Goal: Task Accomplishment & Management: Manage account settings

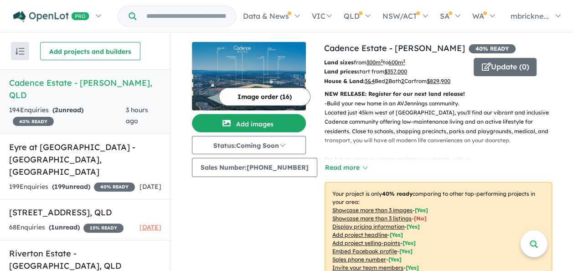
scroll to position [1, 0]
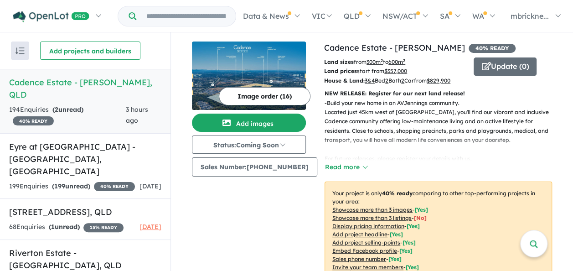
click at [83, 105] on strong "( 2 unread)" at bounding box center [67, 109] width 31 height 8
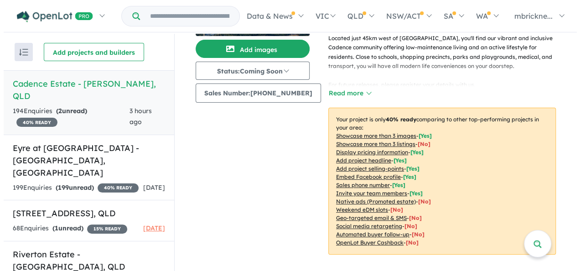
scroll to position [228, 0]
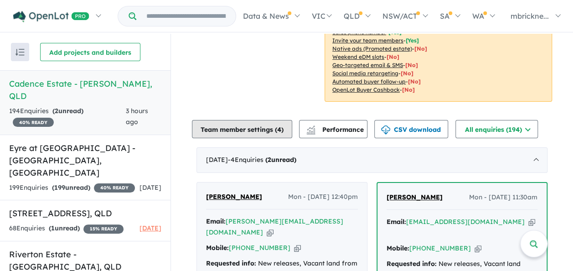
click at [261, 124] on button "Team member settings ( 4 )" at bounding box center [242, 129] width 100 height 18
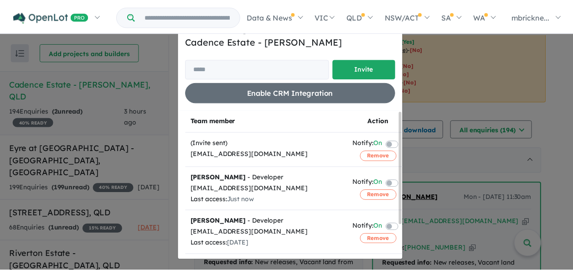
scroll to position [0, 0]
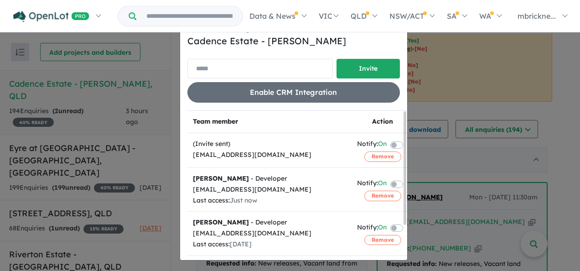
click at [255, 75] on input "email" at bounding box center [260, 69] width 146 height 20
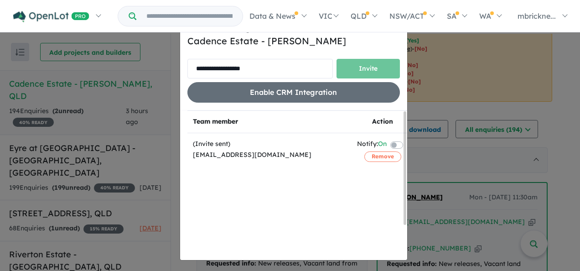
type input "**********"
drag, startPoint x: 288, startPoint y: 67, endPoint x: 293, endPoint y: 68, distance: 5.0
click at [286, 67] on input "**********" at bounding box center [260, 69] width 146 height 20
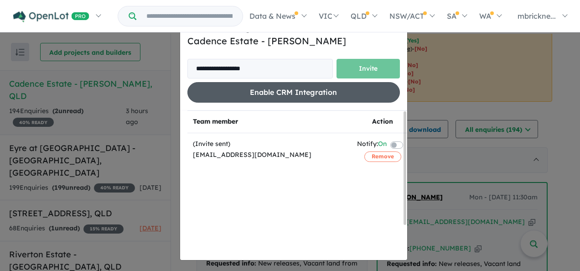
click at [294, 100] on button "Enable CRM Integration" at bounding box center [293, 92] width 213 height 21
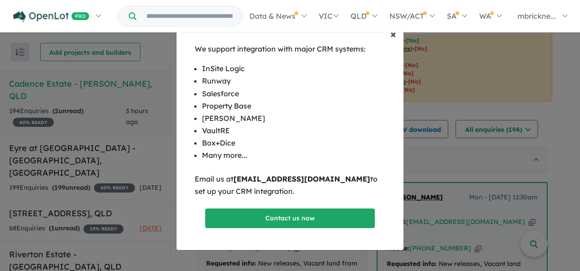
click at [396, 34] on span "×" at bounding box center [393, 34] width 6 height 14
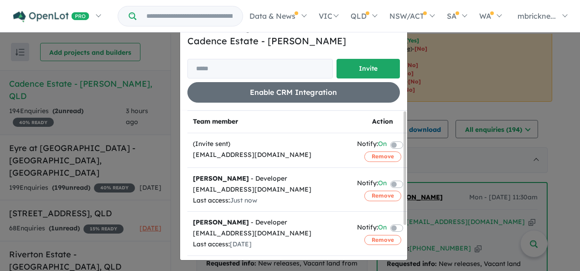
click at [475, 50] on div "Invite/manage team members for Cadence Estate - Ripley Invite Enable CRM Integr…" at bounding box center [290, 135] width 580 height 271
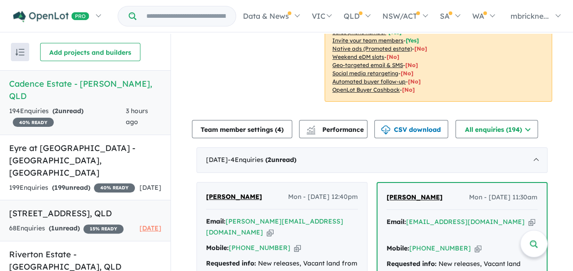
click at [86, 223] on div "68 Enquir ies ( 1 unread) 15 % READY" at bounding box center [66, 228] width 115 height 11
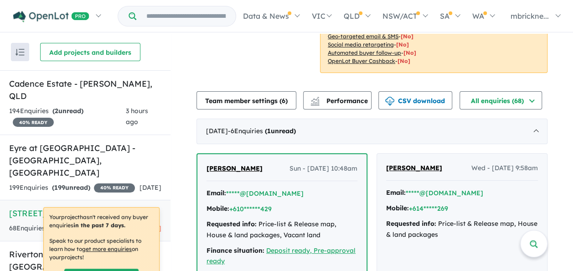
scroll to position [182, 0]
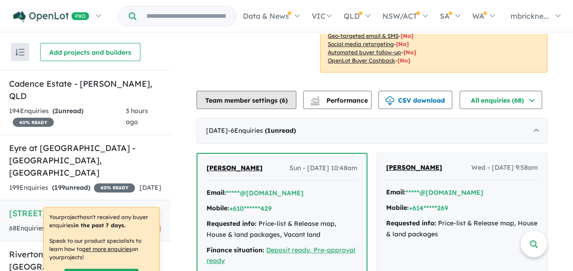
click at [257, 93] on button "Team member settings ( 6 )" at bounding box center [247, 100] width 100 height 18
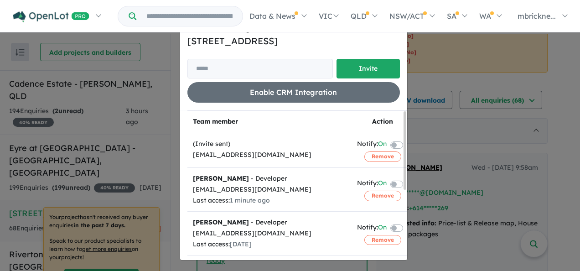
click at [271, 148] on div "(Invite sent)" at bounding box center [269, 144] width 153 height 11
click at [443, 142] on div "Invite/manage team members for 112-134 Daleys Road - Ripley Invite Enable CRM I…" at bounding box center [290, 135] width 580 height 271
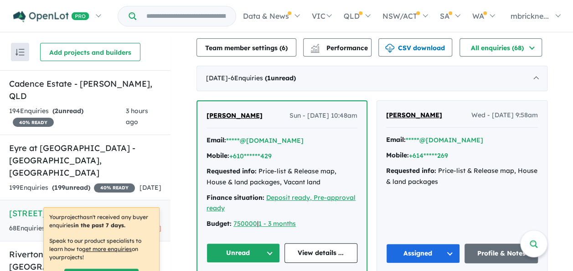
scroll to position [319, 0]
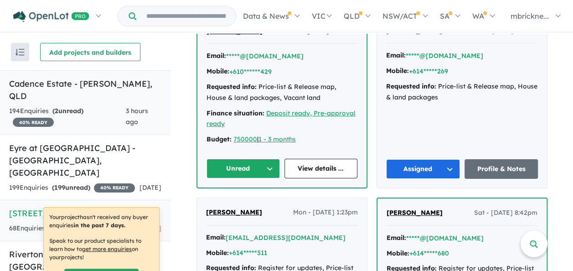
click at [40, 106] on div "194 Enquir ies ( 2 unread) 40 % READY" at bounding box center [67, 117] width 117 height 22
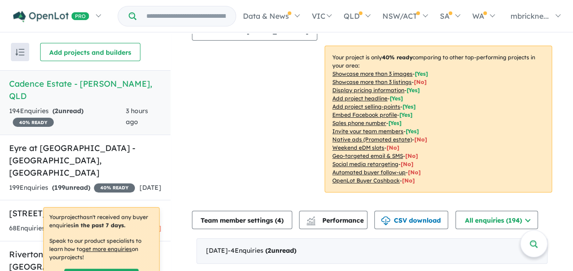
scroll to position [182, 0]
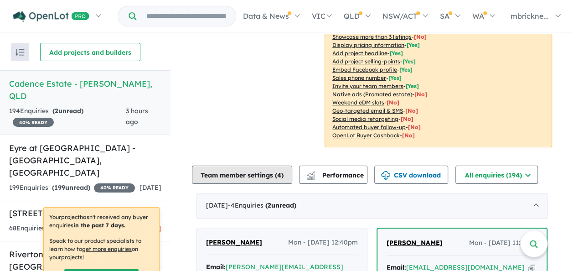
click at [273, 171] on button "Team member settings ( 4 )" at bounding box center [242, 175] width 100 height 18
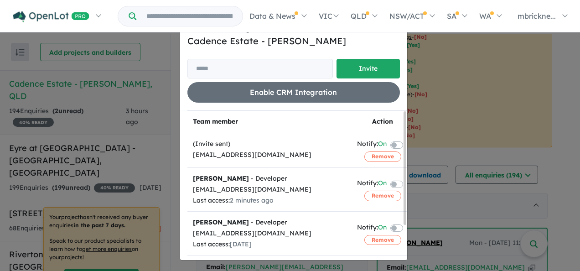
click at [74, 167] on div "Invite/manage team members for Cadence Estate - Ripley Invite Enable CRM Integr…" at bounding box center [290, 135] width 580 height 271
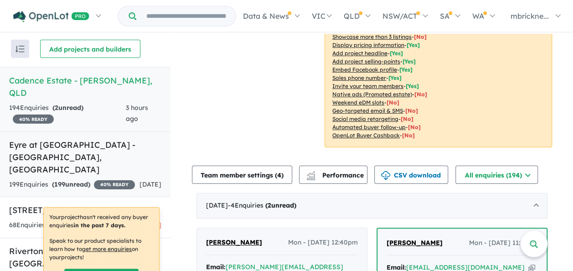
scroll to position [4, 0]
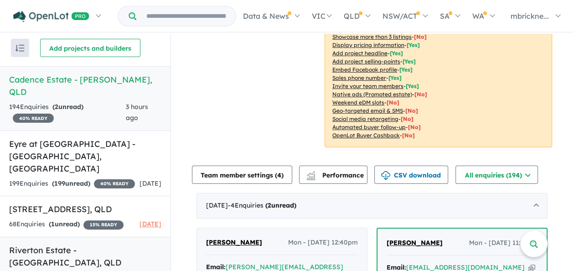
click at [43, 244] on h5 "Riverton Estate - Jimboomba , QLD" at bounding box center [85, 256] width 152 height 25
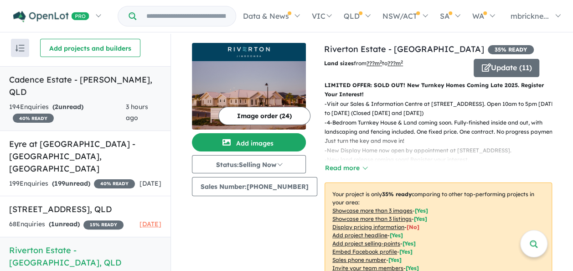
click at [88, 102] on div "194 Enquir ies ( 2 unread) 40 % READY" at bounding box center [67, 113] width 117 height 22
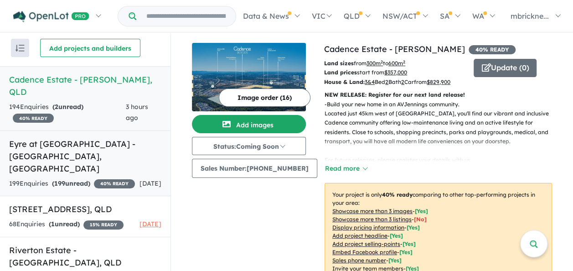
click at [102, 138] on h5 "Eyre at Penfield Estate - Eyre , SA" at bounding box center [85, 156] width 152 height 37
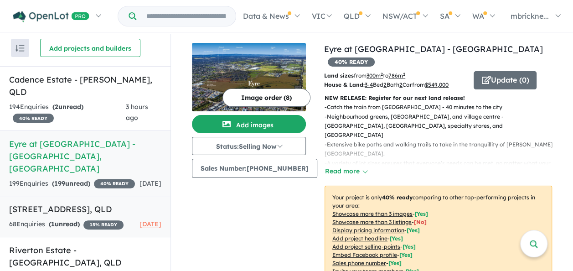
click at [52, 196] on link "112-134 Daleys Road - Ripley , QLD 68 Enquir ies ( 1 unread) 15 % READY 8 days …" at bounding box center [85, 217] width 171 height 42
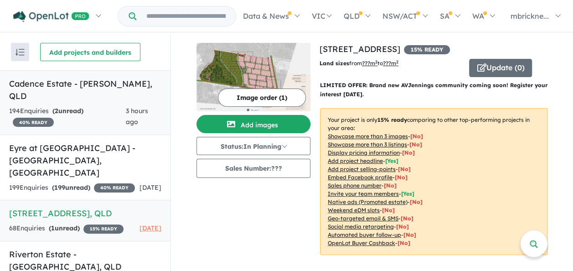
click at [67, 81] on h5 "Cadence Estate - Ripley , QLD" at bounding box center [85, 90] width 152 height 25
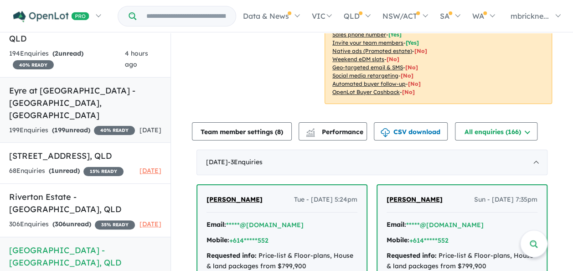
scroll to position [1, 0]
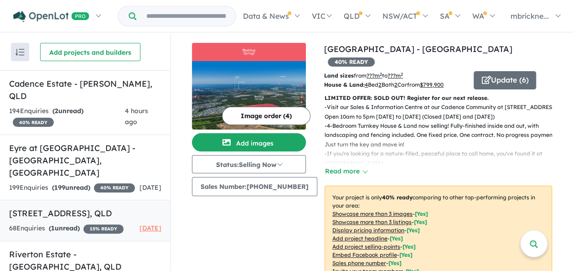
scroll to position [0, 0]
click at [223, 236] on div "Image order ( 4 ) Add images Status: Selling Now In Planning Coming Soon Sellin…" at bounding box center [258, 193] width 132 height 301
click at [111, 86] on h5 "Cadence Estate - [PERSON_NAME] , [GEOGRAPHIC_DATA]" at bounding box center [85, 90] width 152 height 25
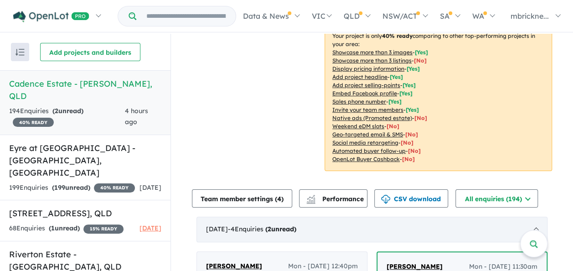
scroll to position [228, 0]
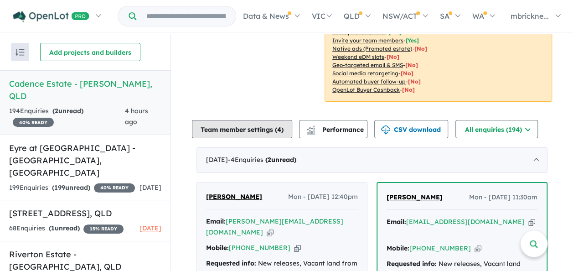
click at [254, 129] on button "Team member settings ( 4 )" at bounding box center [242, 129] width 100 height 18
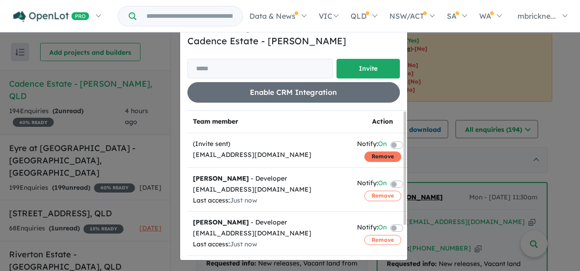
click at [366, 156] on button "Remove" at bounding box center [382, 156] width 37 height 10
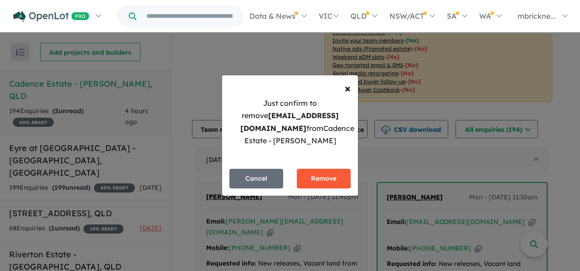
click at [323, 177] on button "Remove" at bounding box center [324, 179] width 54 height 20
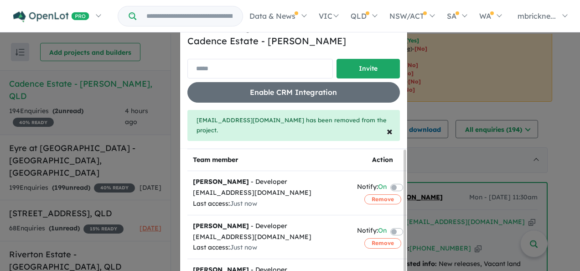
click at [230, 61] on input "email" at bounding box center [260, 69] width 146 height 20
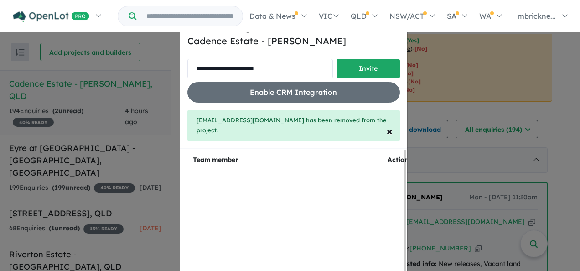
type input "**********"
click at [352, 72] on button "Invite" at bounding box center [368, 69] width 63 height 20
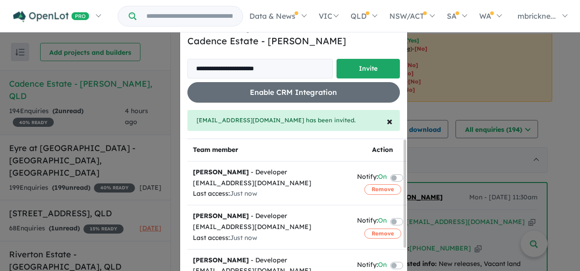
click at [68, 197] on div "**********" at bounding box center [290, 135] width 580 height 271
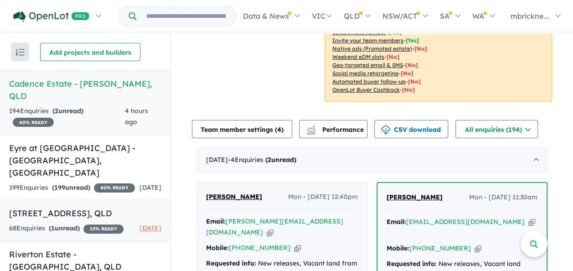
click at [68, 207] on h5 "112-134 Daleys Road - Ripley , QLD" at bounding box center [85, 213] width 152 height 12
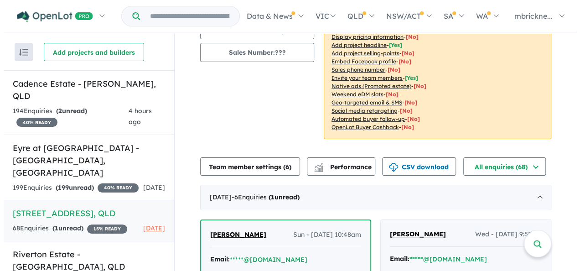
scroll to position [228, 0]
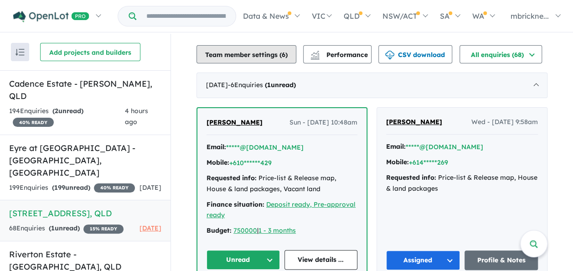
click at [271, 50] on button "Team member settings ( 6 )" at bounding box center [247, 54] width 100 height 18
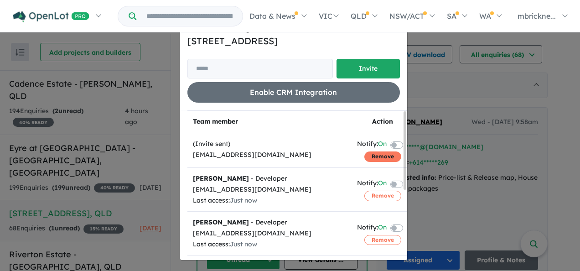
click at [375, 160] on button "Remove" at bounding box center [382, 156] width 37 height 10
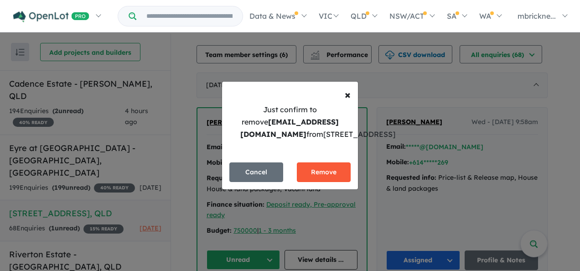
click at [327, 182] on button "Remove" at bounding box center [324, 172] width 54 height 20
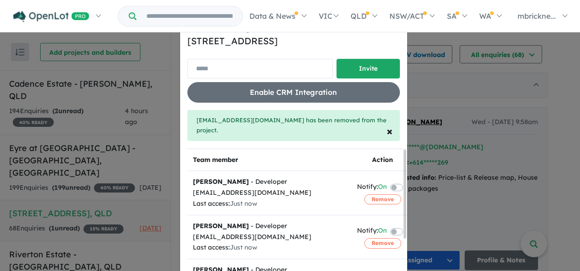
click at [236, 71] on input "email" at bounding box center [260, 69] width 146 height 20
type input "**********"
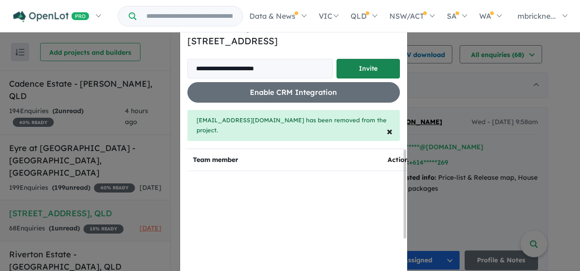
click at [375, 69] on button "Invite" at bounding box center [368, 69] width 63 height 20
